Goal: Navigation & Orientation: Find specific page/section

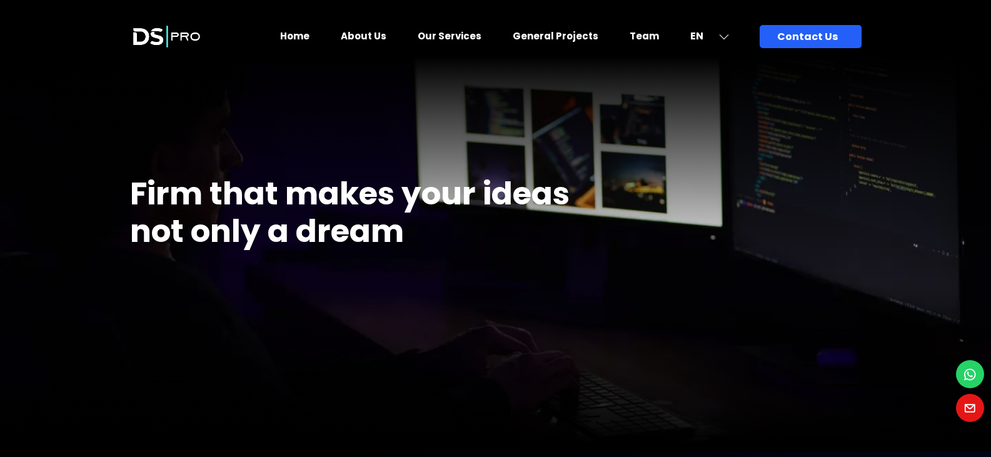
click at [473, 40] on link "Our Services" at bounding box center [450, 35] width 64 height 13
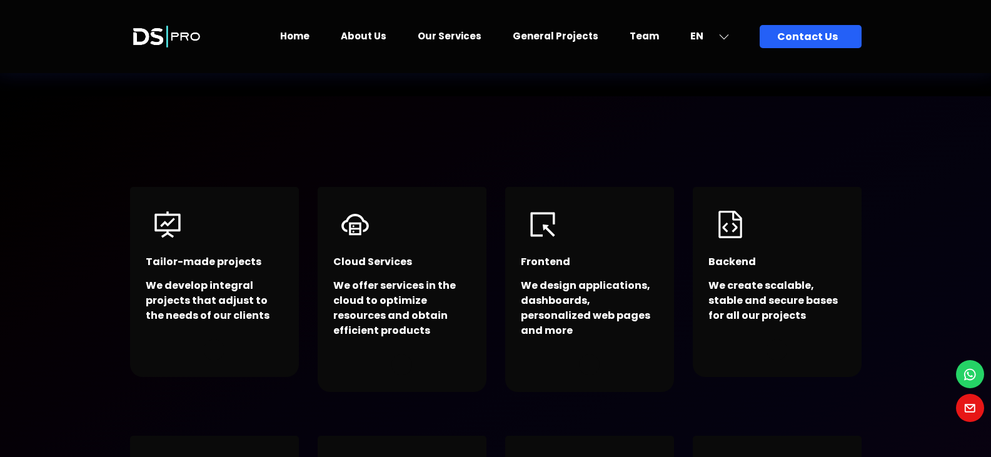
scroll to position [125, 0]
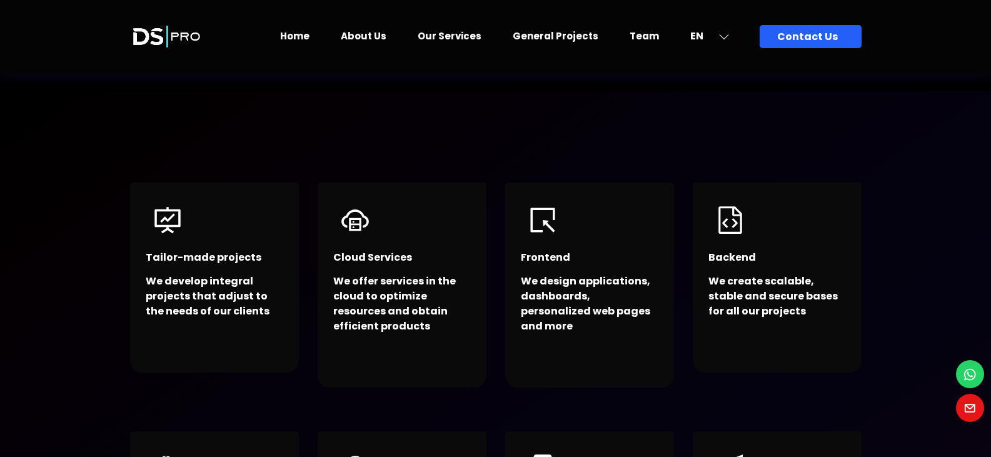
click at [310, 33] on link "Home" at bounding box center [294, 35] width 29 height 13
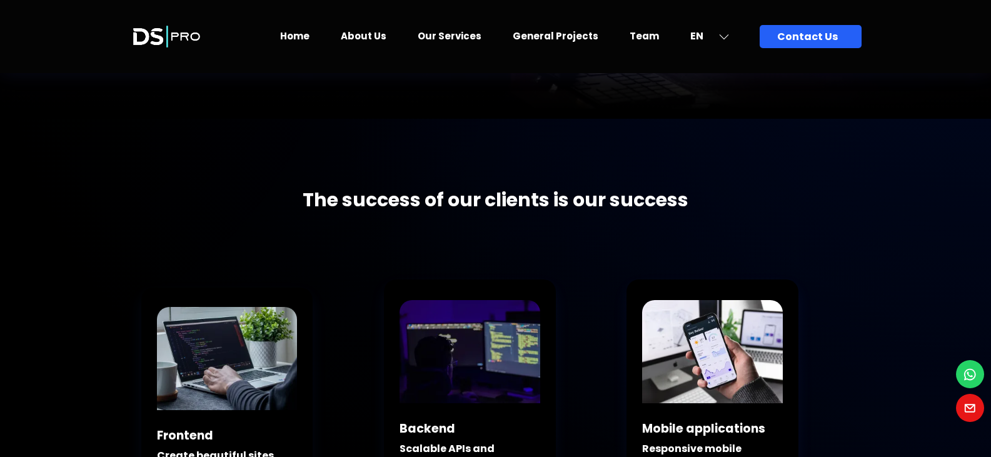
scroll to position [125, 0]
